Goal: Entertainment & Leisure: Consume media (video, audio)

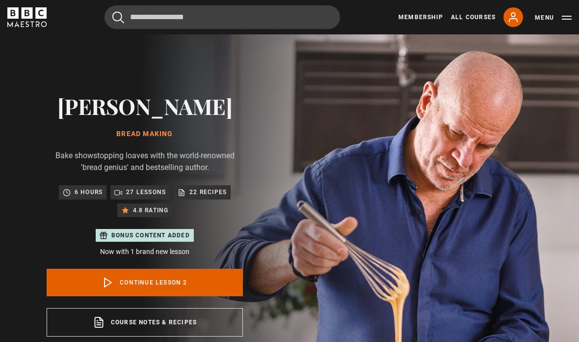
scroll to position [483, 13]
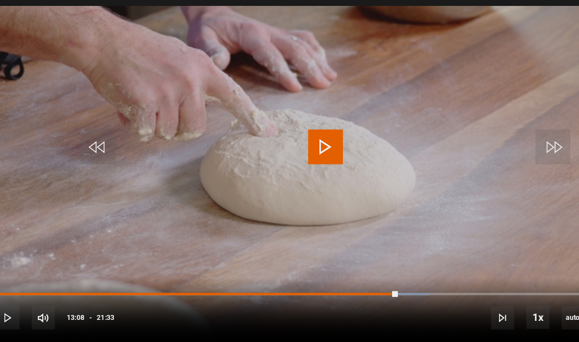
click at [463, 253] on video-js "otherwise very often what happens is you go there Video Player is loading. Play…" at bounding box center [289, 157] width 579 height 326
click at [351, 278] on div "Progress Bar" at bounding box center [180, 279] width 341 height 2
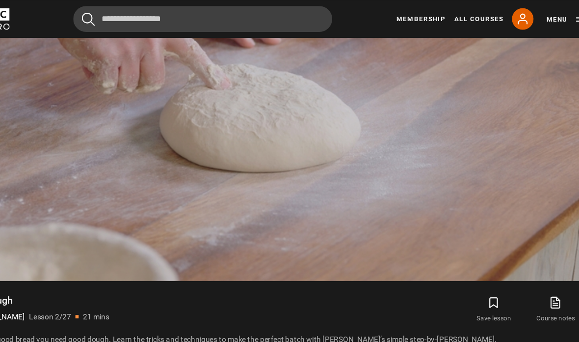
scroll to position [547, 0]
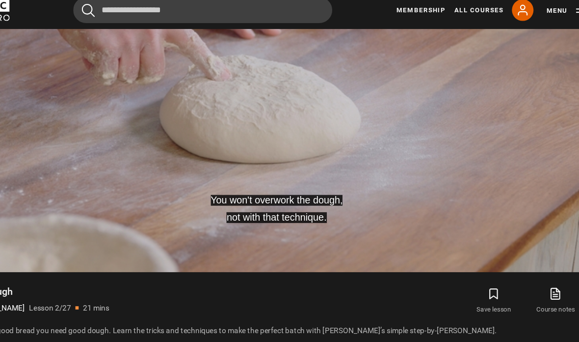
click at [537, 269] on icon at bounding box center [543, 275] width 12 height 12
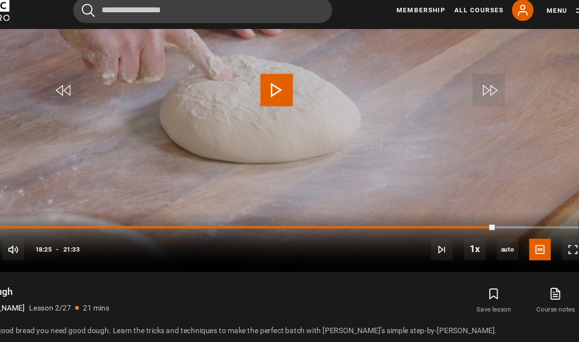
scroll to position [475, 0]
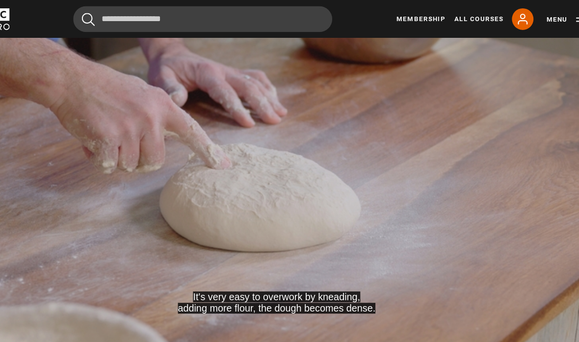
click at [504, 286] on video-js "It's very easy to overwork by kneading, adding more flour, the dough becomes de…" at bounding box center [289, 164] width 579 height 326
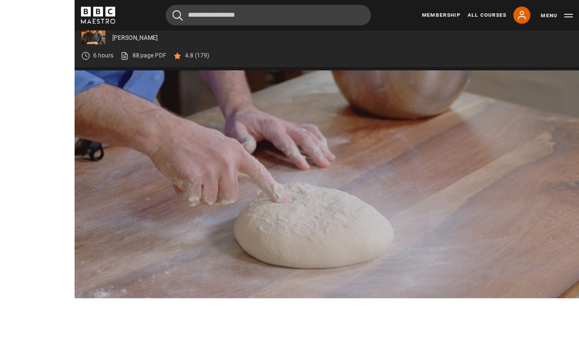
scroll to position [453, 0]
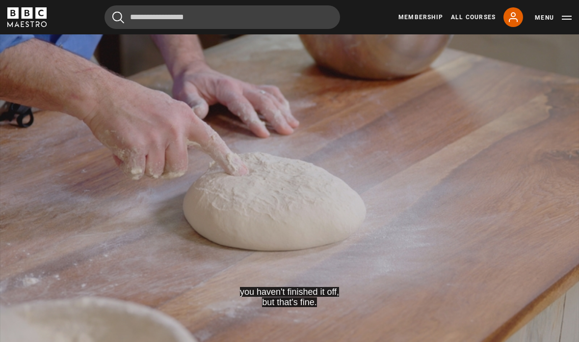
click at [562, 326] on video-js "you haven't finished it off, but that's fine. Video Player is loading. Play Les…" at bounding box center [289, 187] width 579 height 326
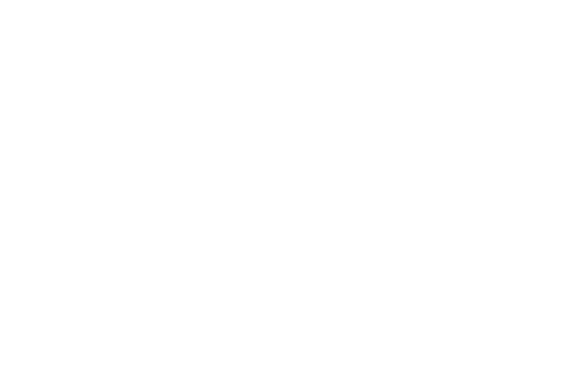
scroll to position [12, 0]
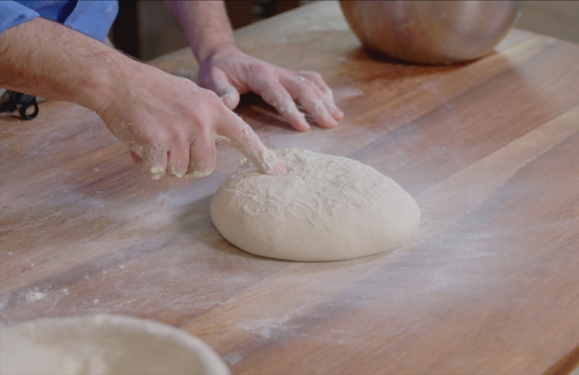
click at [534, 321] on video-js "Video Player is loading. Play Lesson The dough 10s Skip Back 10 seconds Pause 1…" at bounding box center [289, 187] width 579 height 375
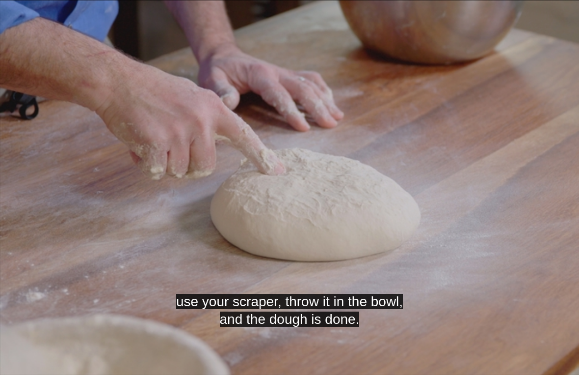
click at [568, 341] on span "Video Player" at bounding box center [559, 354] width 20 height 20
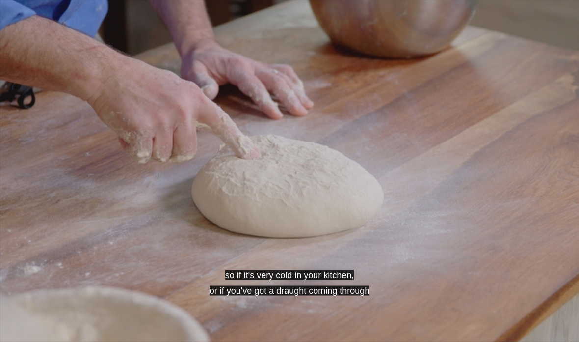
scroll to position [517, 0]
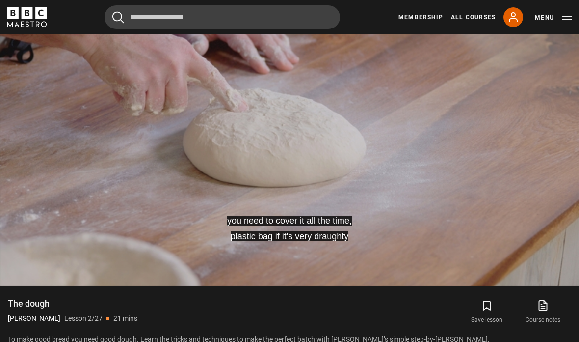
click at [519, 236] on div "10s Skip Back 10 seconds Pause 10s Skip Forward 10 seconds Loaded : 100.00% Pau…" at bounding box center [289, 258] width 579 height 55
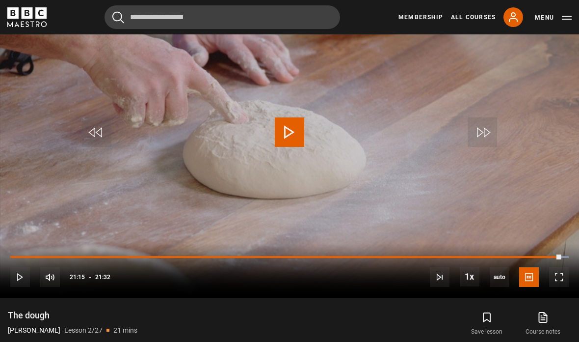
scroll to position [494, 0]
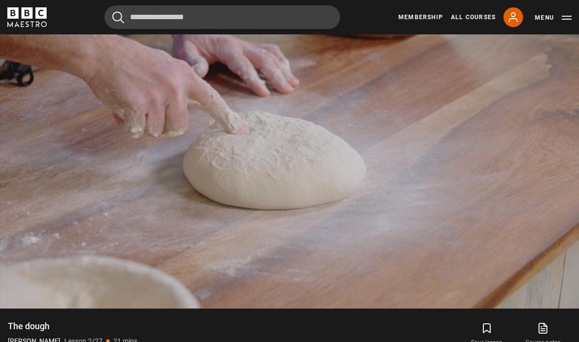
click at [493, 325] on button "Save lesson" at bounding box center [487, 334] width 56 height 28
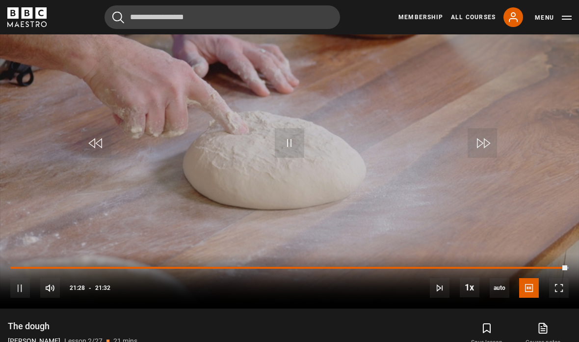
click at [493, 331] on icon "submit" at bounding box center [487, 328] width 12 height 12
click at [484, 325] on icon "submit" at bounding box center [487, 328] width 7 height 9
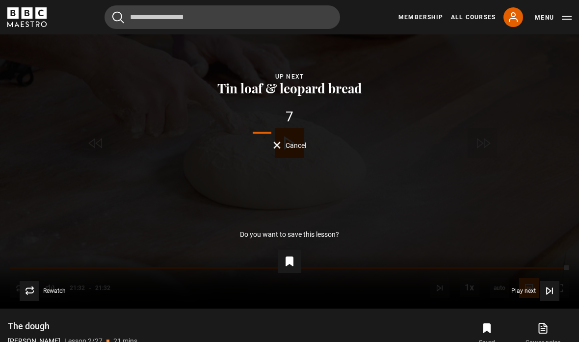
click at [397, 164] on div "Lesson Completed Up next Tin loaf & leopard bread 7 Cancel Do you want to save …" at bounding box center [289, 145] width 579 height 326
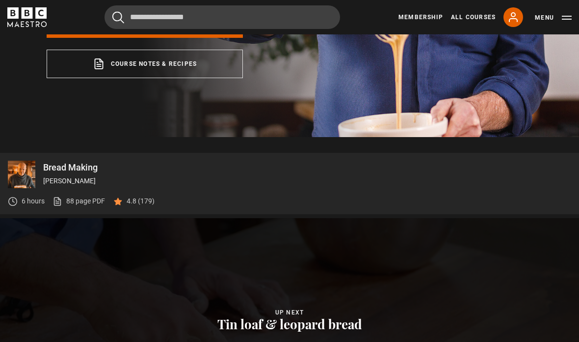
scroll to position [257, 0]
